Goal: Check status: Check status

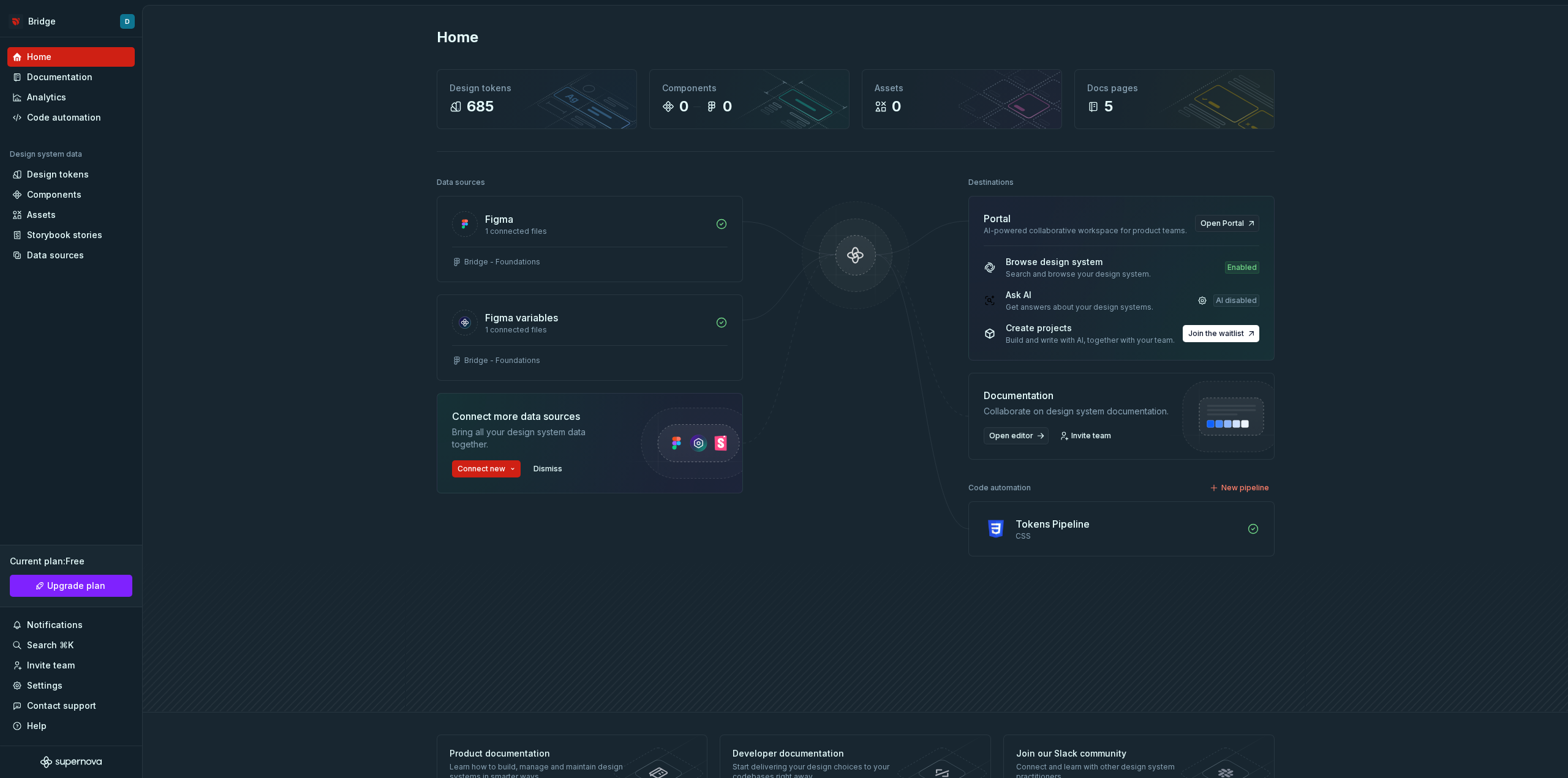
click at [303, 286] on div "Home Design tokens 685 Components 0 0 Assets 0 Docs pages 5 Data sources Figma …" at bounding box center [855, 359] width 1425 height 707
click at [66, 177] on div "Design tokens" at bounding box center [58, 174] width 62 height 12
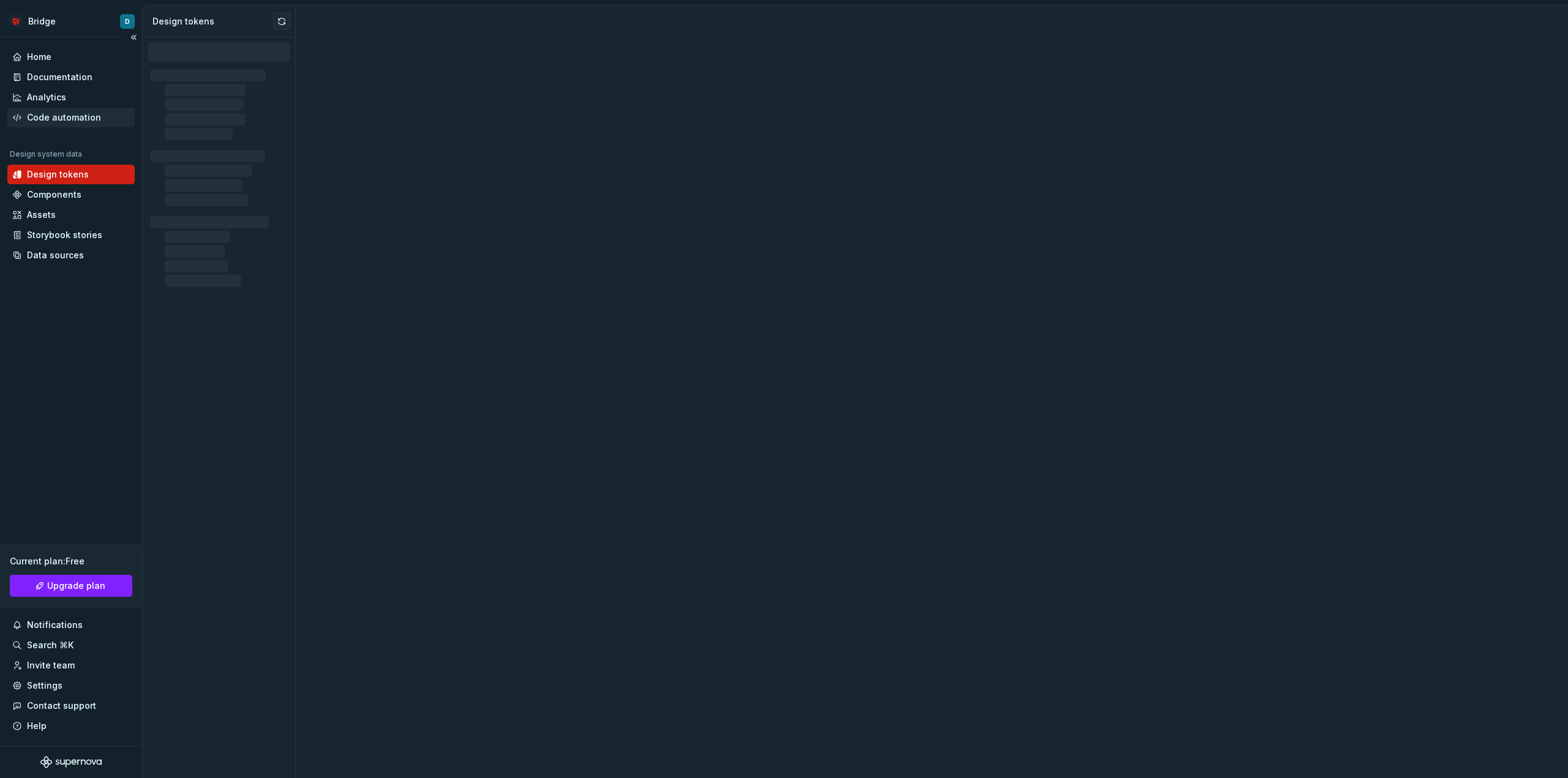
click at [78, 120] on div "Code automation" at bounding box center [64, 117] width 74 height 12
click at [57, 113] on div "Code automation" at bounding box center [64, 117] width 74 height 12
click at [48, 119] on div "Code automation" at bounding box center [64, 117] width 74 height 12
click at [49, 116] on div "Code automation" at bounding box center [64, 117] width 74 height 12
click at [73, 111] on div "Code automation" at bounding box center [71, 118] width 127 height 20
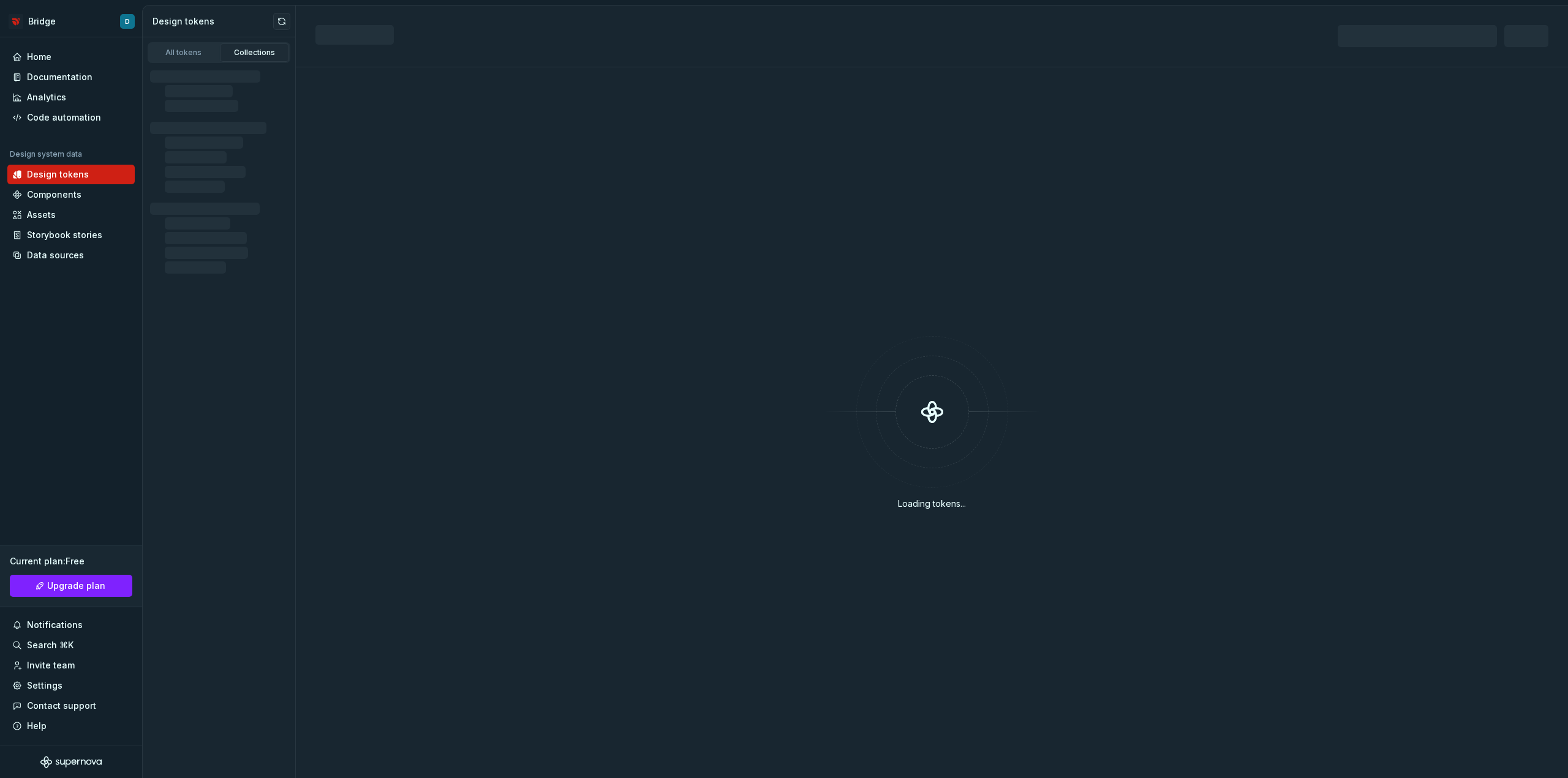
click at [461, 220] on div "Loading tokens..." at bounding box center [933, 423] width 1273 height 711
click at [68, 117] on div "Code automation" at bounding box center [64, 117] width 74 height 12
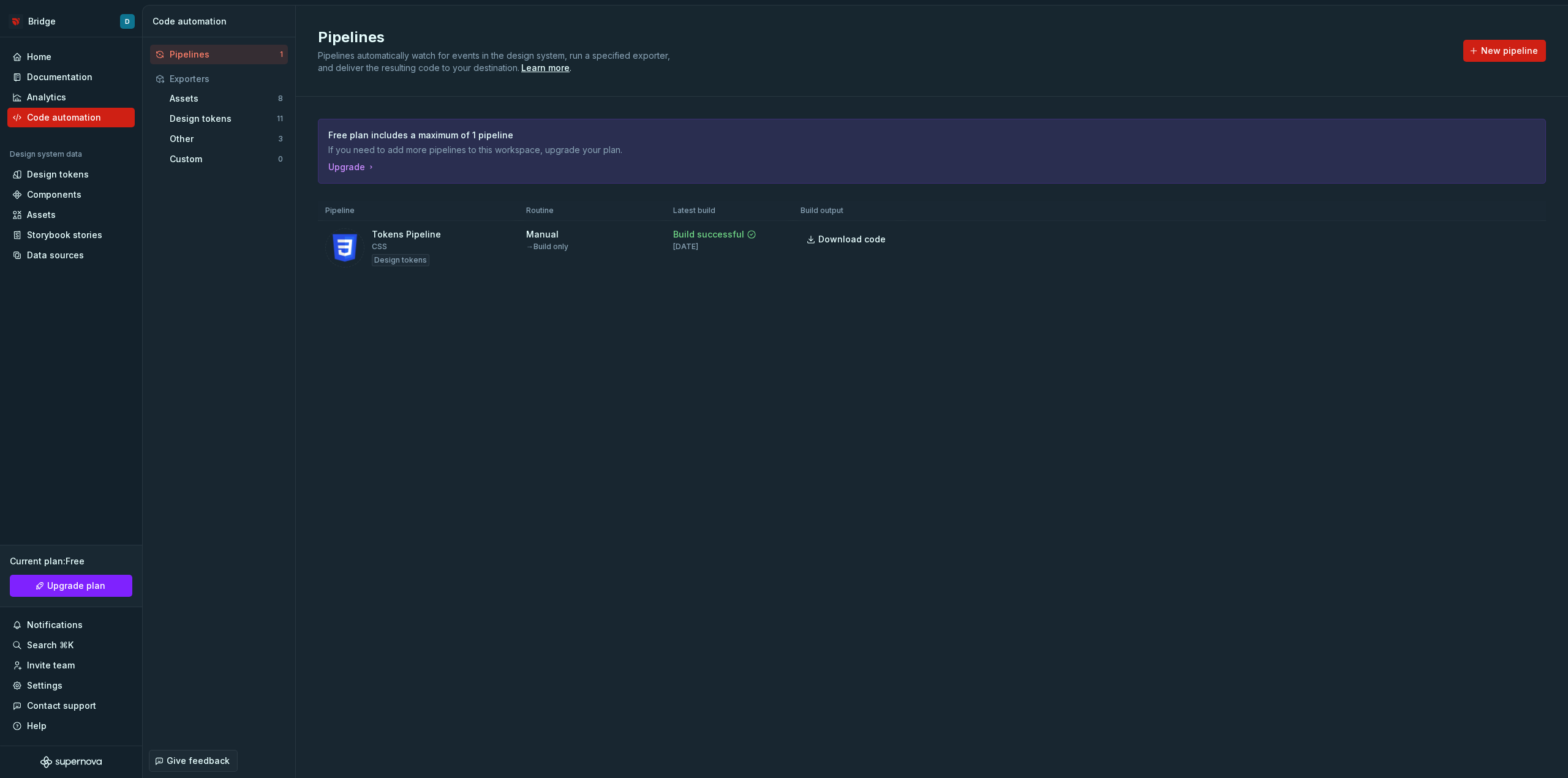
click at [1170, 59] on div "Pipelines Pipelines automatically watch for events in the design system, run a …" at bounding box center [883, 50] width 1131 height 46
drag, startPoint x: 367, startPoint y: 236, endPoint x: 446, endPoint y: 238, distance: 79.0
click at [446, 238] on div "Tokens Pipeline CSS Design tokens" at bounding box center [418, 248] width 187 height 40
drag, startPoint x: 673, startPoint y: 246, endPoint x: 705, endPoint y: 247, distance: 32.0
click at [705, 247] on td "Build successful 1 week ago" at bounding box center [730, 248] width 127 height 54
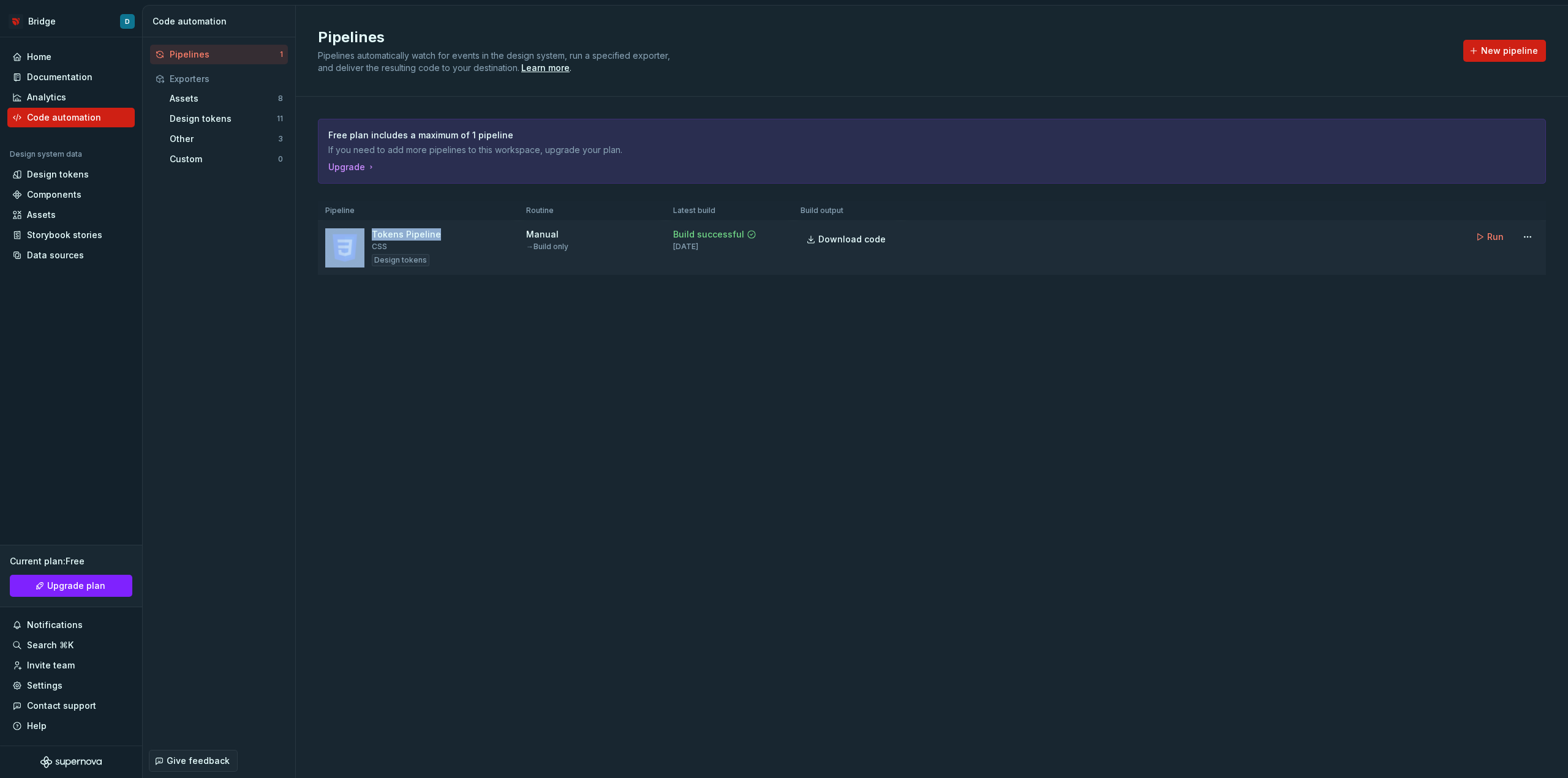
click at [691, 250] on div "[DATE]" at bounding box center [686, 247] width 25 height 10
drag, startPoint x: 685, startPoint y: 250, endPoint x: 701, endPoint y: 248, distance: 16.1
click at [698, 248] on div "[DATE]" at bounding box center [686, 247] width 25 height 10
